Goal: Information Seeking & Learning: Learn about a topic

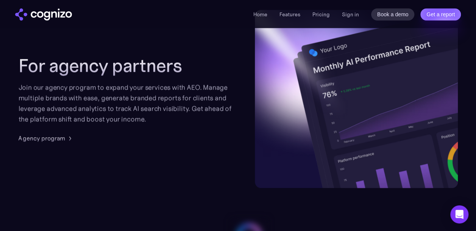
scroll to position [1850, 0]
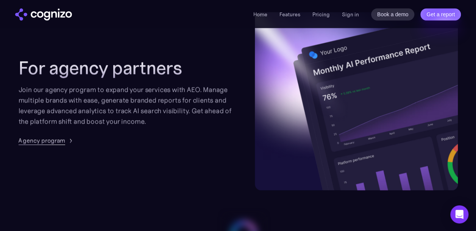
click at [64, 144] on div "Agency program" at bounding box center [42, 140] width 47 height 9
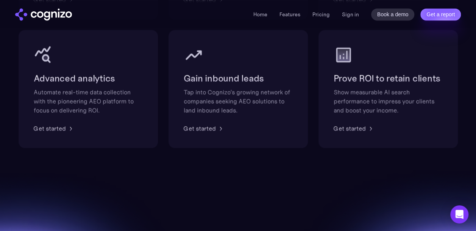
scroll to position [640, 0]
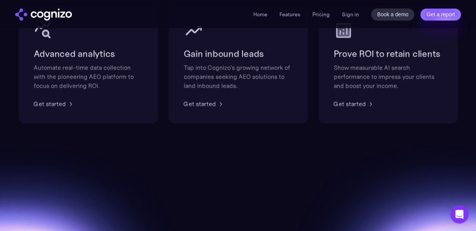
click at [320, 18] on li "Pricing" at bounding box center [320, 14] width 17 height 9
click at [326, 15] on link "Pricing" at bounding box center [320, 14] width 17 height 7
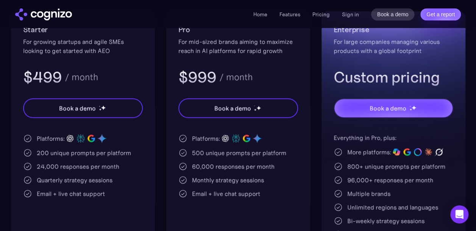
scroll to position [175, 0]
